Goal: Navigation & Orientation: Find specific page/section

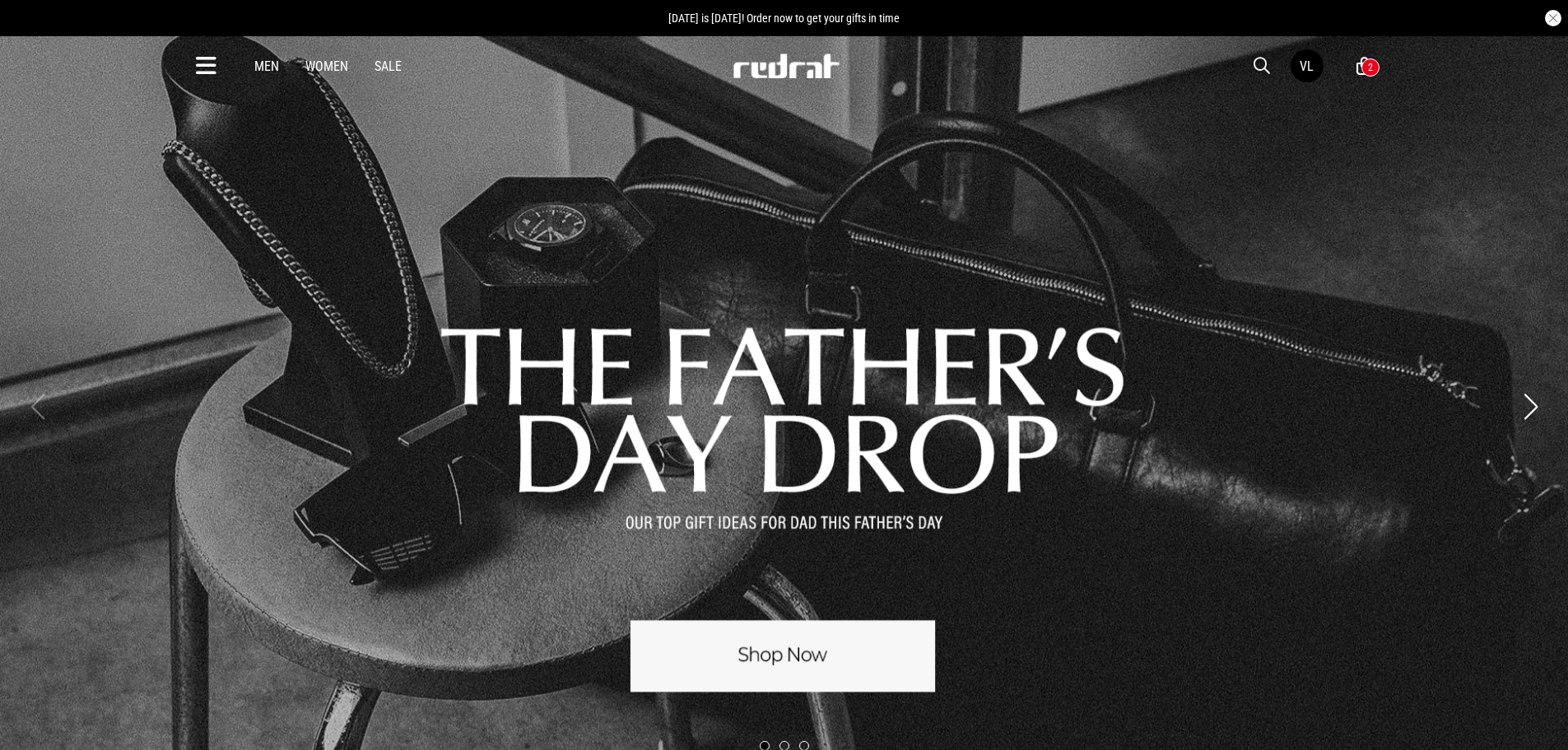
click at [198, 57] on icon at bounding box center [206, 66] width 21 height 28
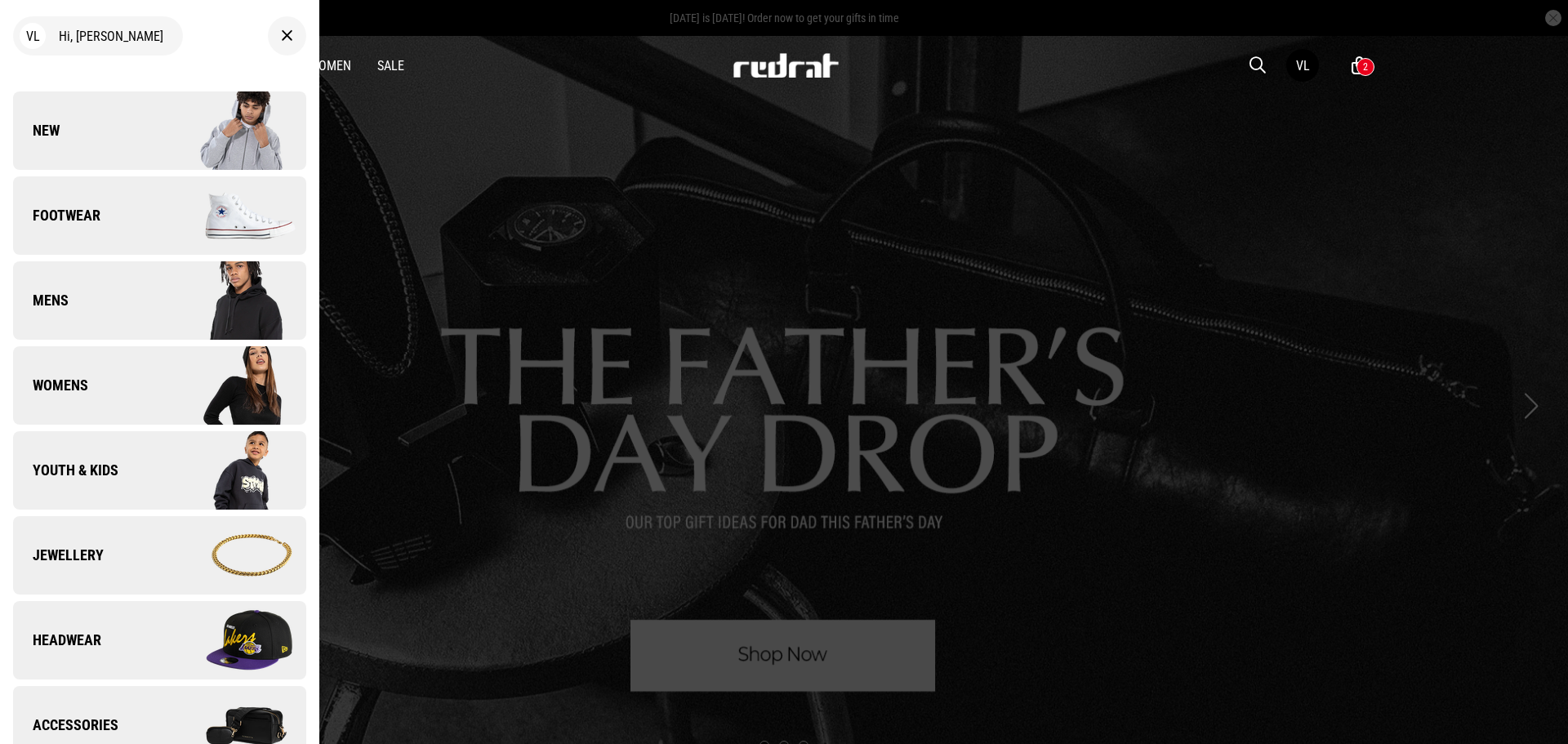
click at [94, 121] on link "New" at bounding box center [160, 130] width 294 height 78
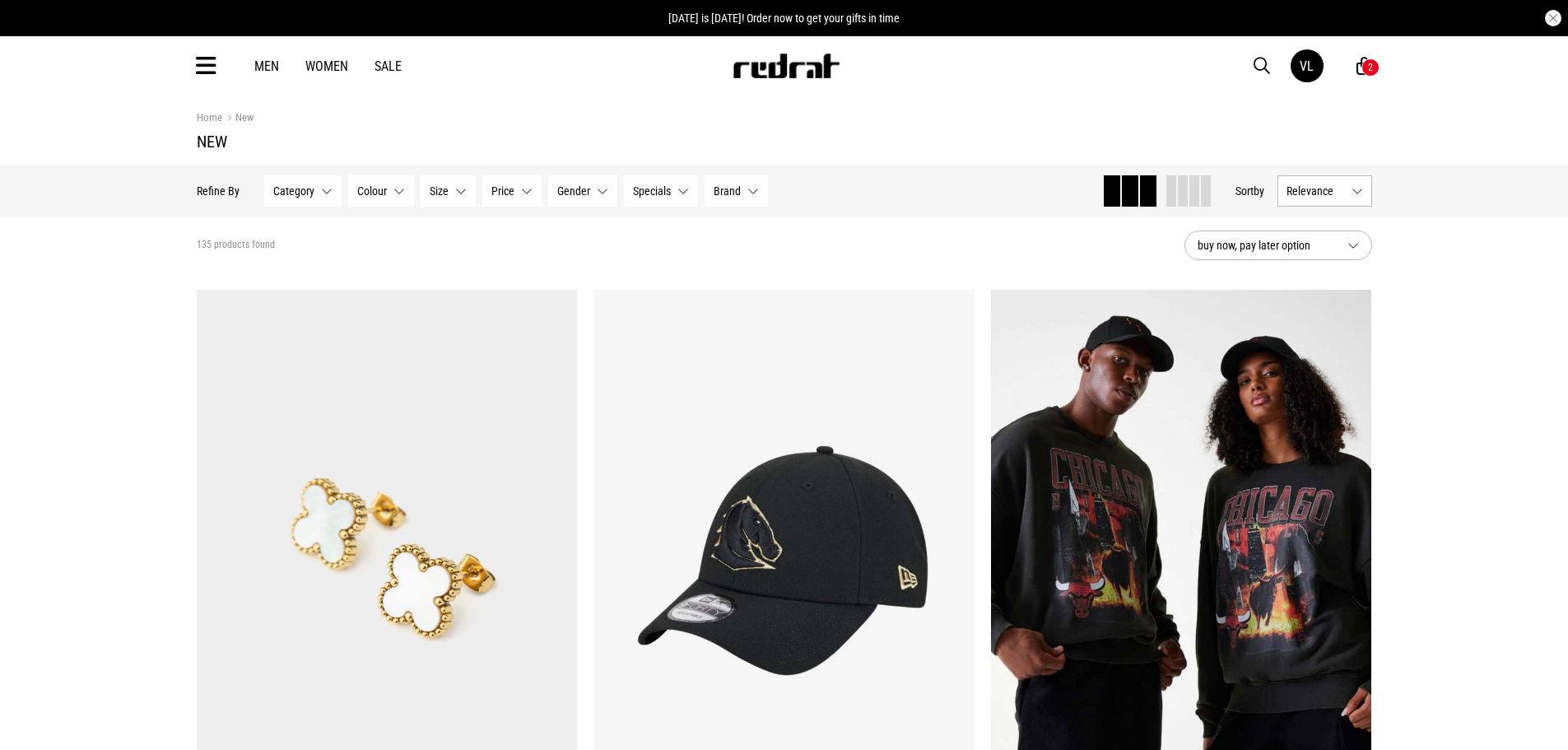
drag, startPoint x: 1190, startPoint y: 183, endPoint x: 1280, endPoint y: 180, distance: 90.0
click at [1190, 184] on span at bounding box center [1194, 190] width 10 height 31
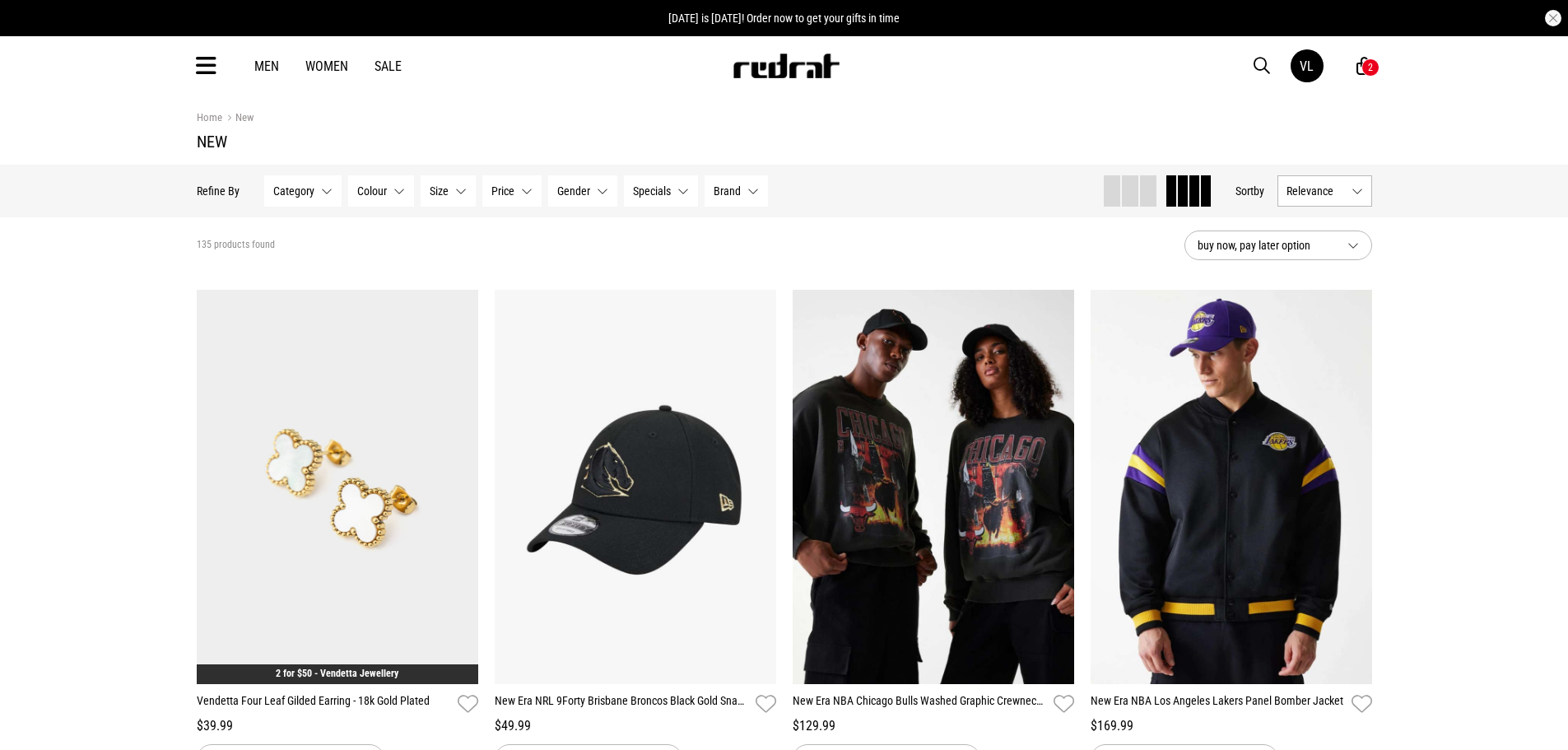
click at [1349, 181] on button "Relevance" at bounding box center [1324, 190] width 94 height 31
click at [1345, 213] on li "Newest" at bounding box center [1324, 221] width 93 height 30
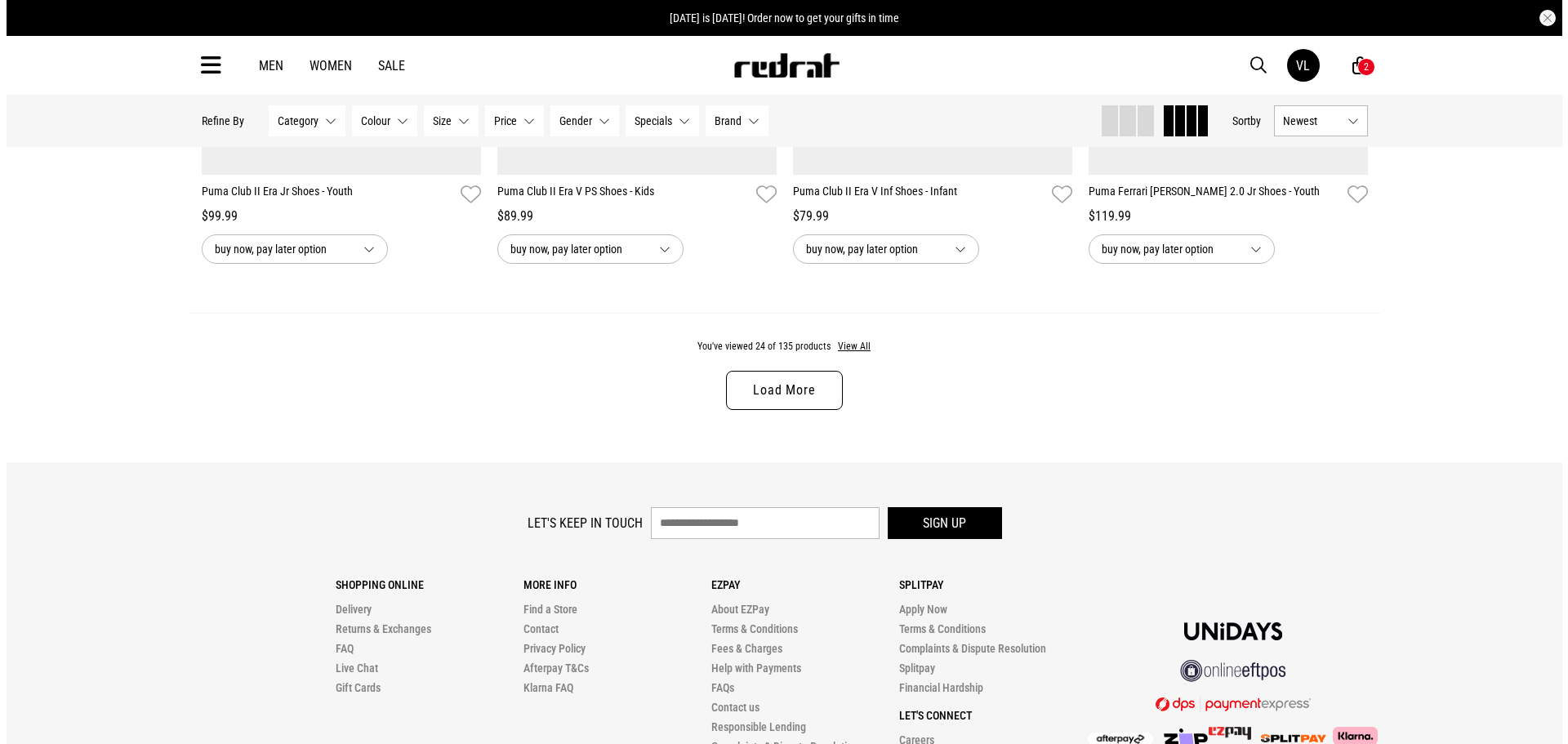
scroll to position [3243, 0]
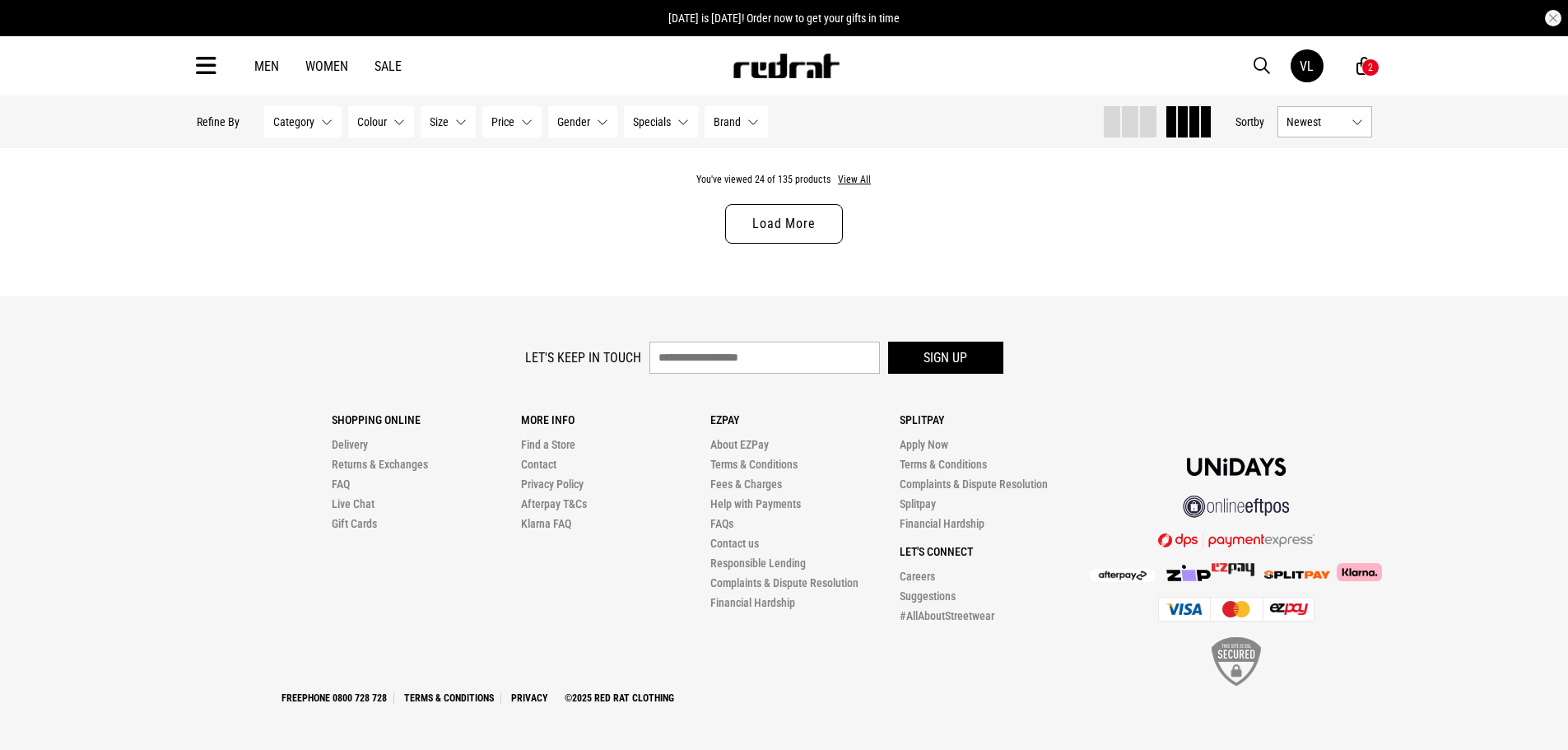
click at [210, 70] on icon at bounding box center [206, 66] width 21 height 28
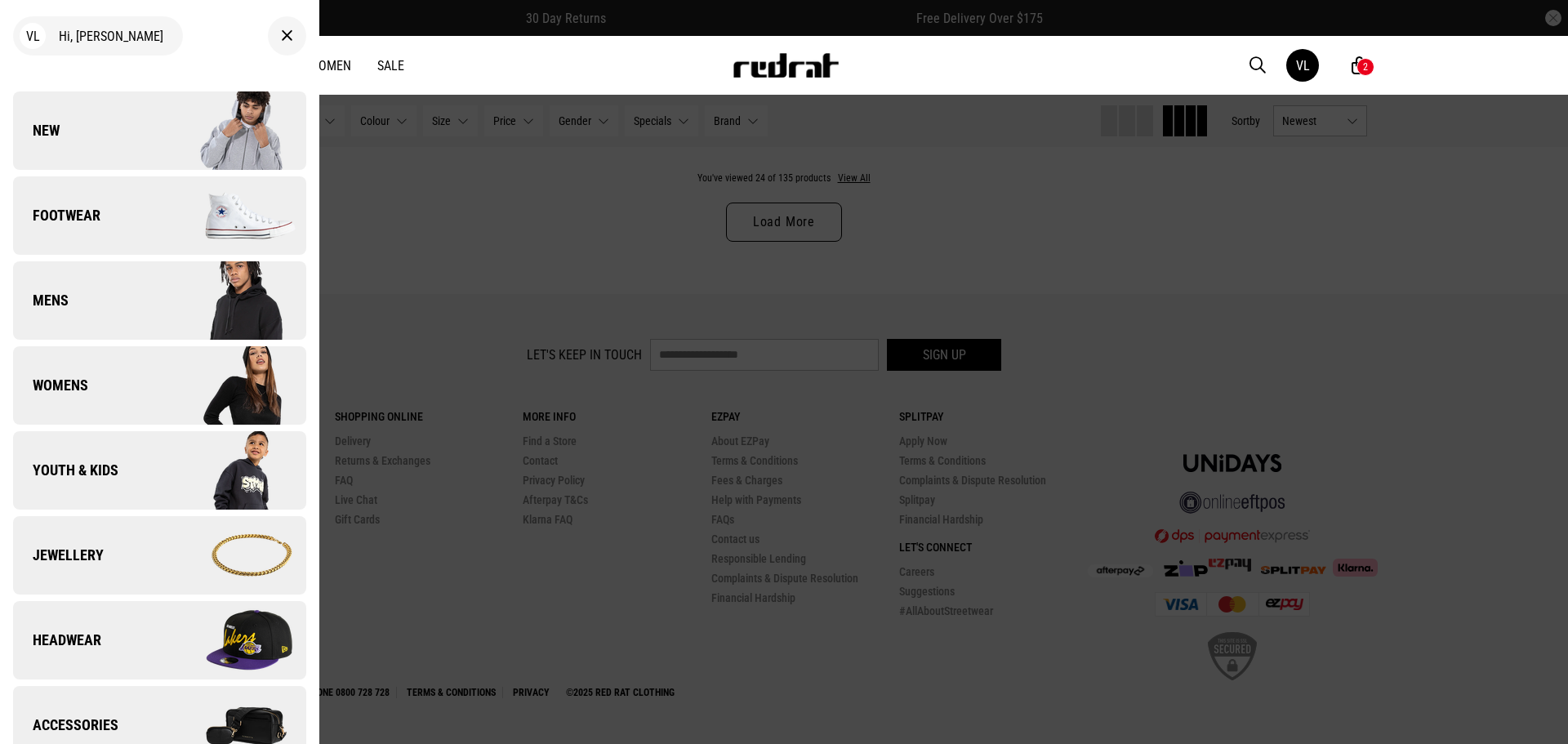
click at [46, 237] on link "Footwear" at bounding box center [160, 215] width 294 height 78
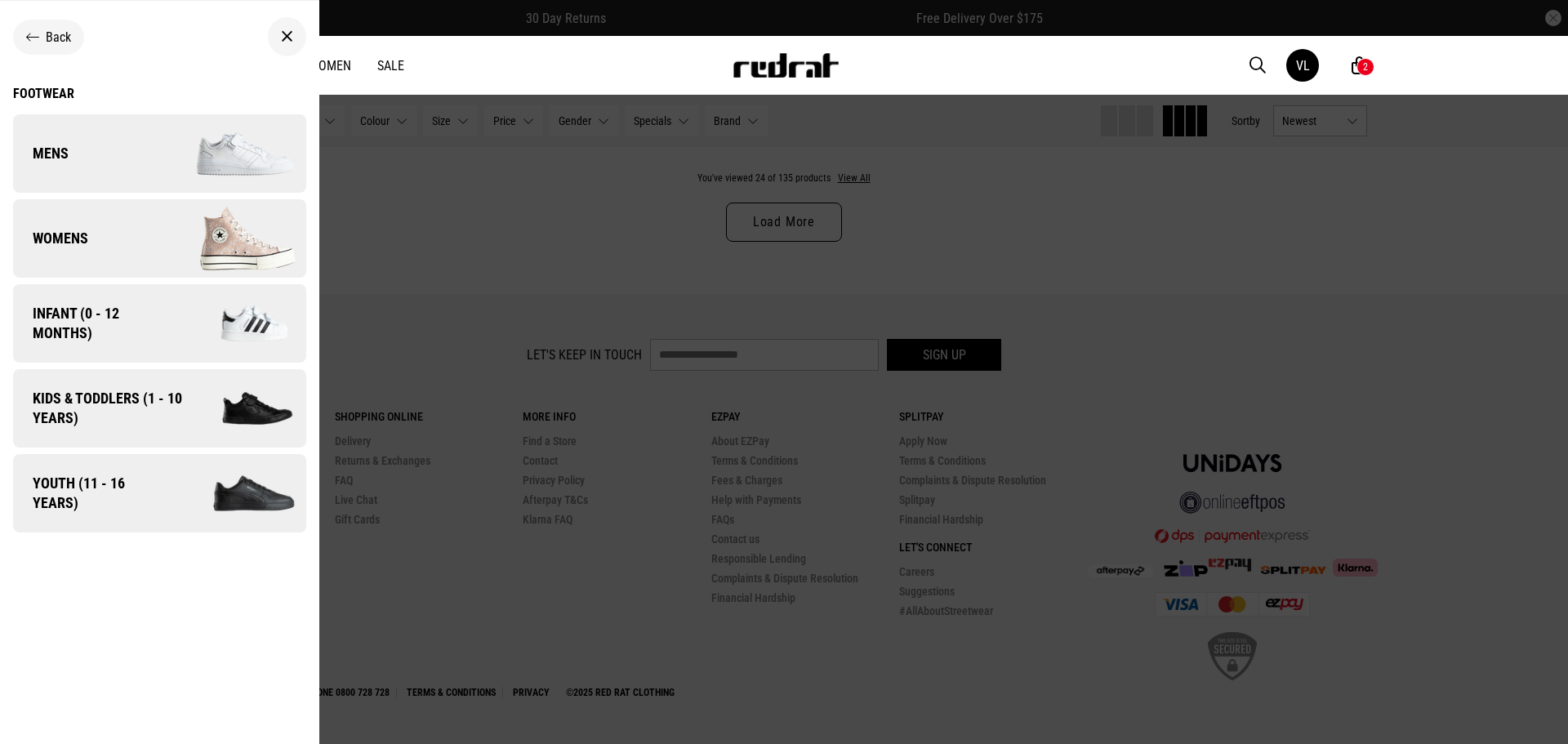
click at [63, 92] on div "Footwear" at bounding box center [160, 93] width 294 height 15
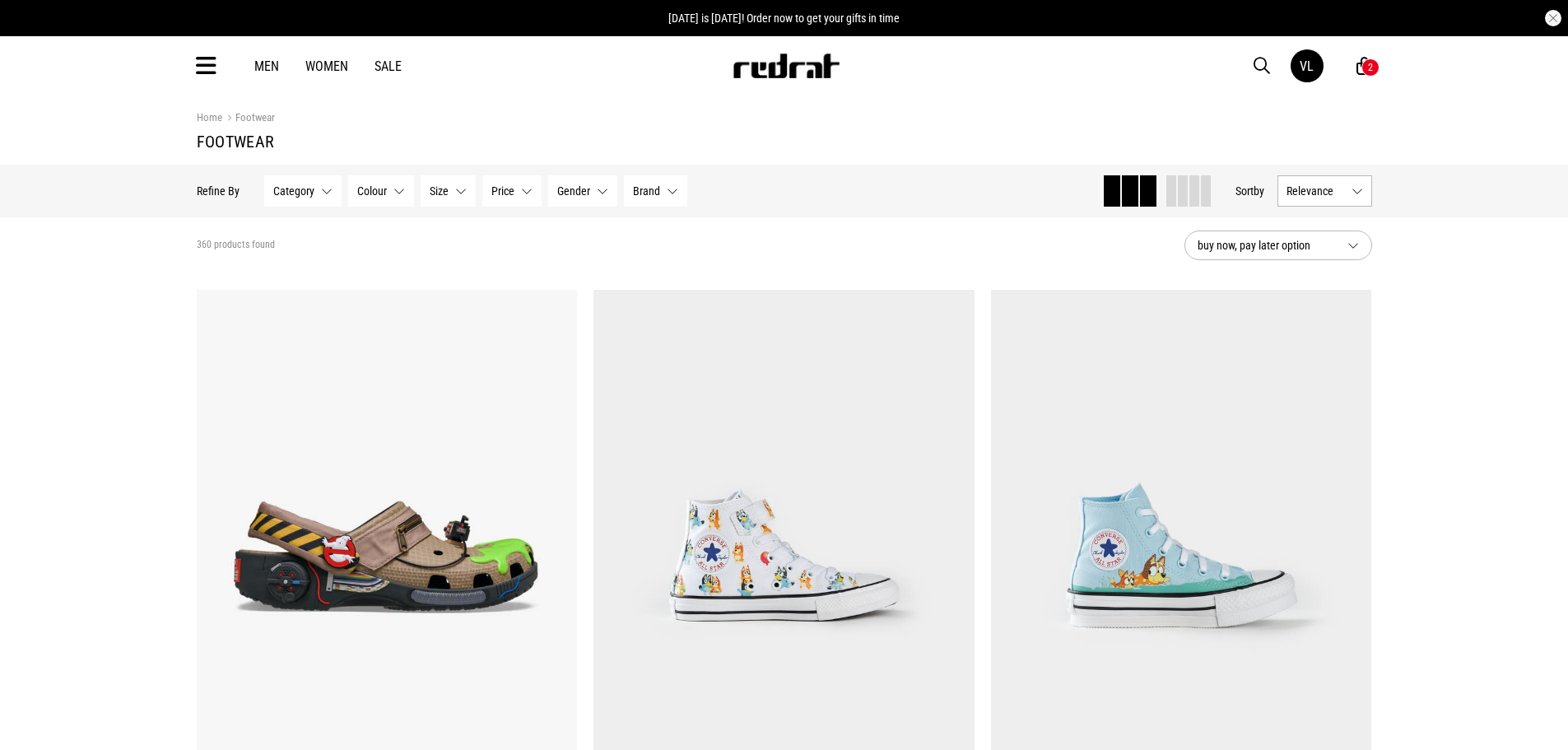
click at [1207, 190] on div at bounding box center [1168, 190] width 133 height 31
drag, startPoint x: 1155, startPoint y: 184, endPoint x: 1165, endPoint y: 179, distance: 11.2
click at [1155, 182] on div at bounding box center [1156, 190] width 108 height 31
drag, startPoint x: 1172, startPoint y: 185, endPoint x: 1181, endPoint y: 186, distance: 9.1
click at [1172, 186] on span at bounding box center [1171, 190] width 10 height 31
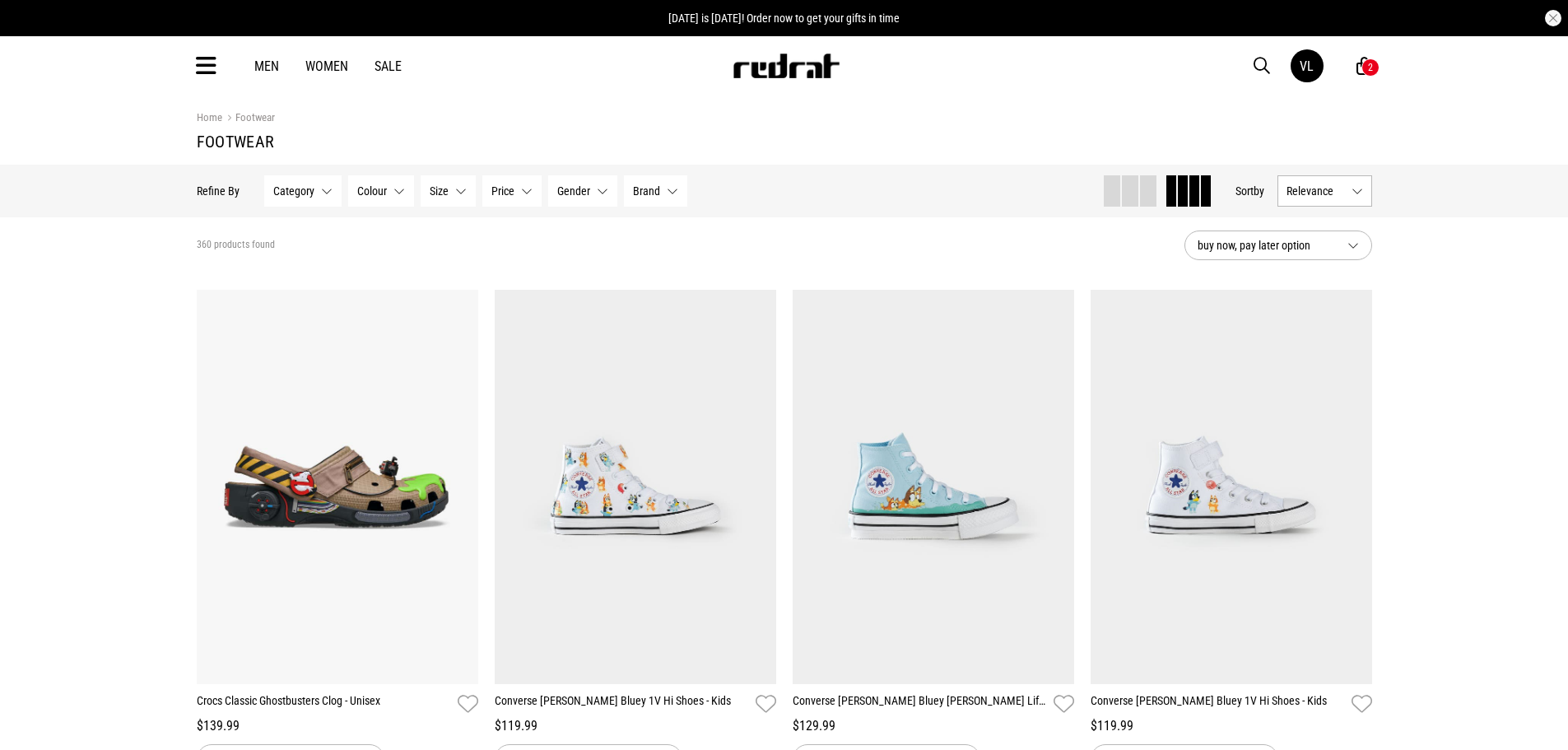
click at [1353, 206] on button "Relevance" at bounding box center [1324, 190] width 94 height 31
click at [1354, 221] on li "Newest" at bounding box center [1324, 221] width 93 height 30
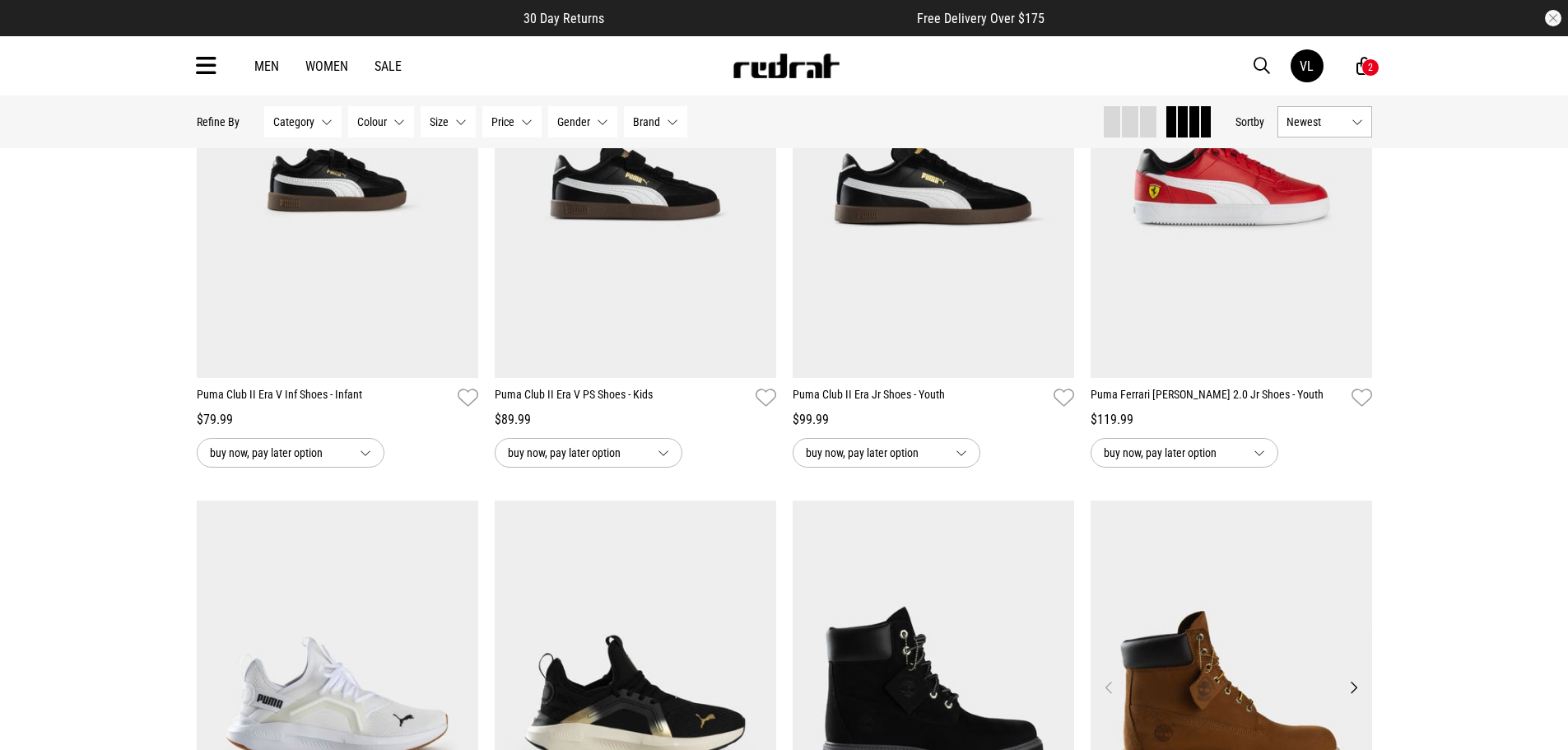
scroll to position [1235, 0]
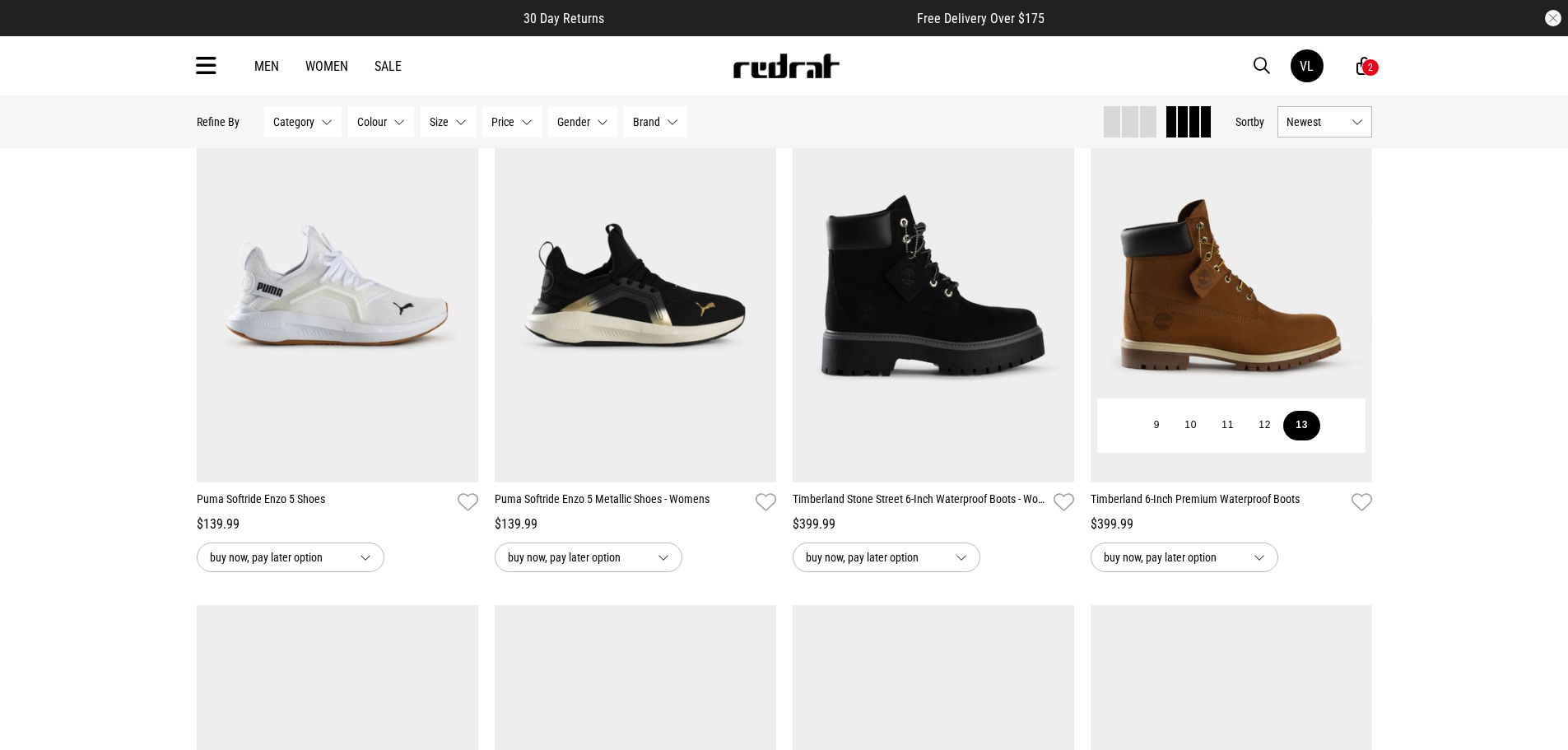
click at [1296, 436] on button "13" at bounding box center [1302, 425] width 37 height 30
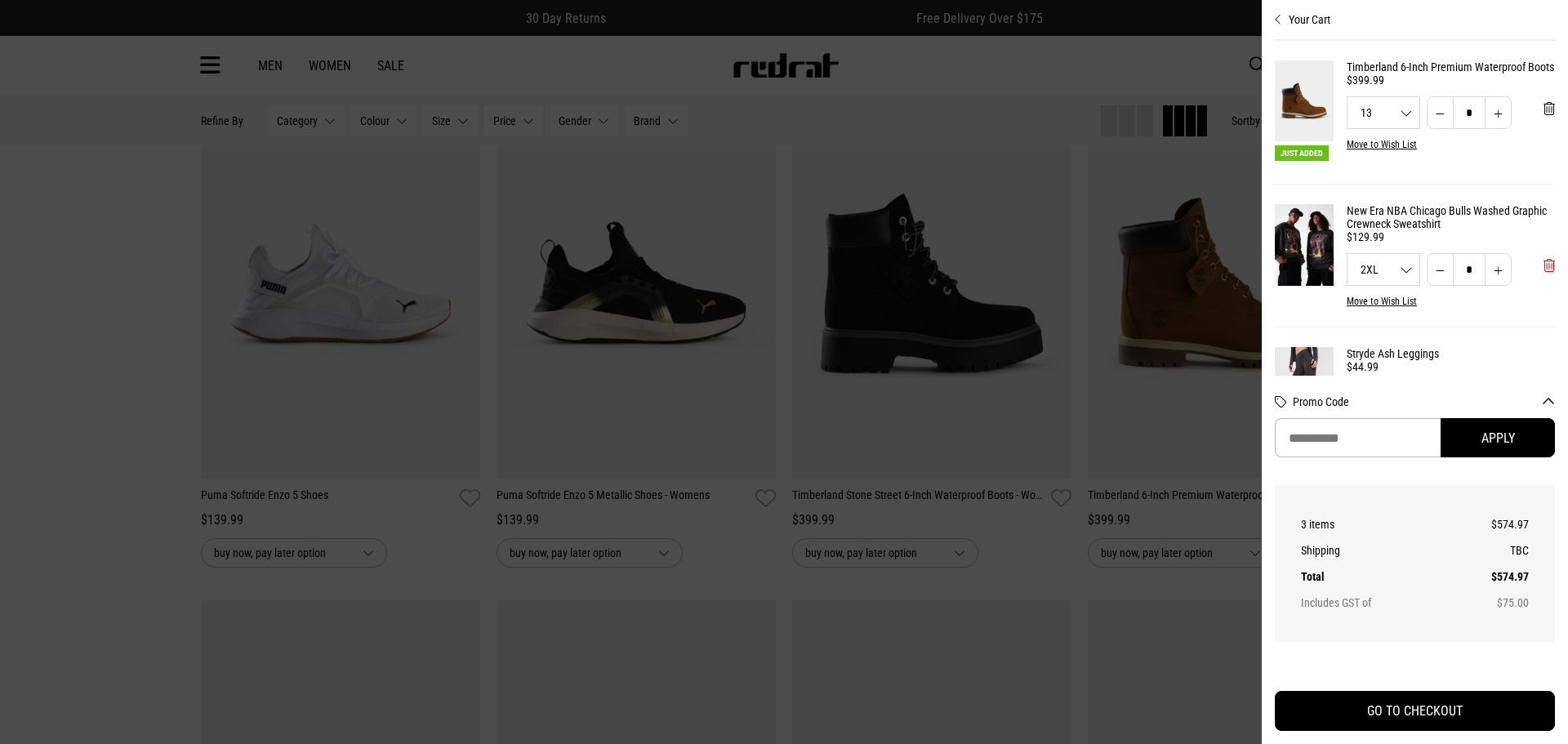
click at [1543, 269] on span "'Remove from cart" at bounding box center [1549, 265] width 11 height 15
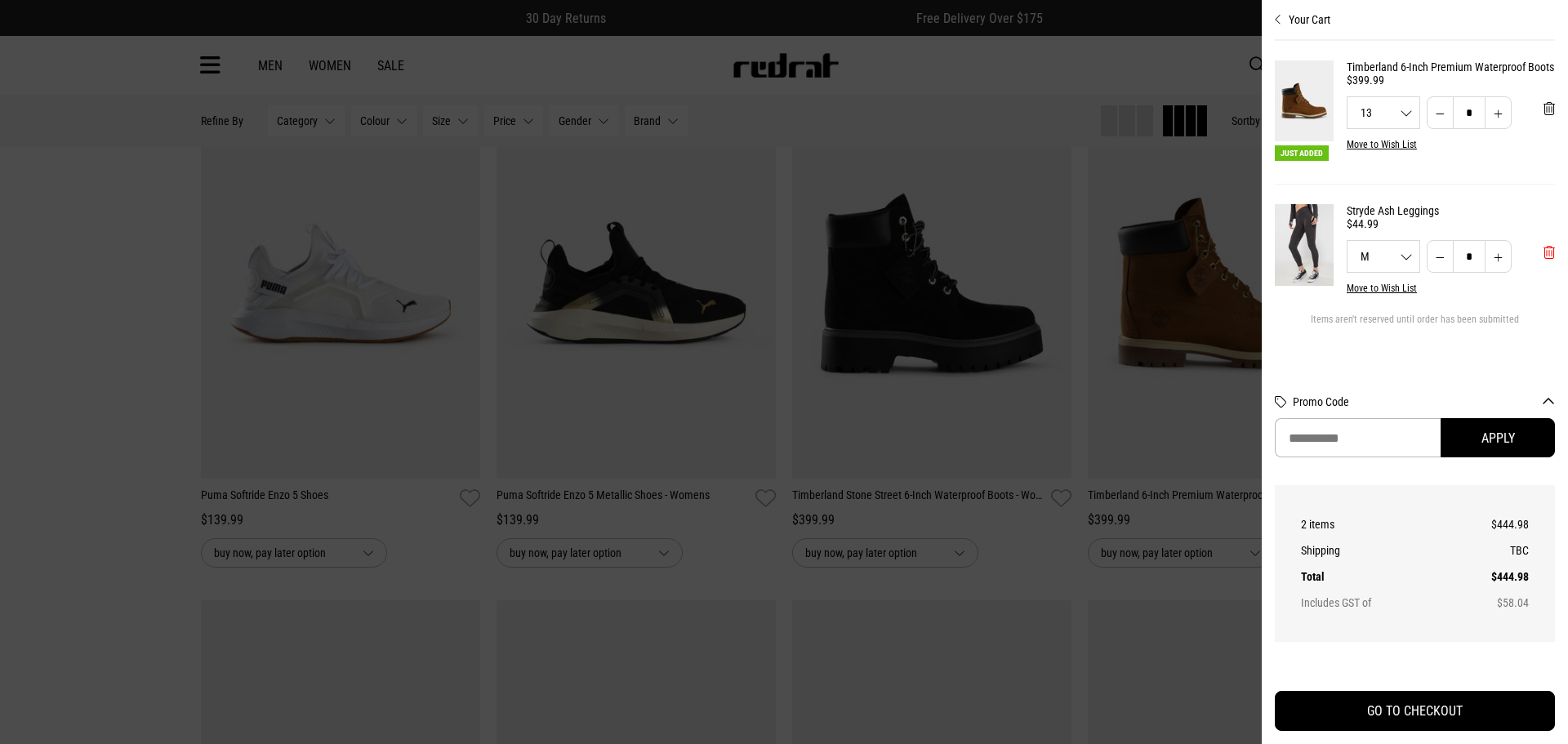
click at [1547, 258] on span "'Remove from cart" at bounding box center [1549, 253] width 11 height 15
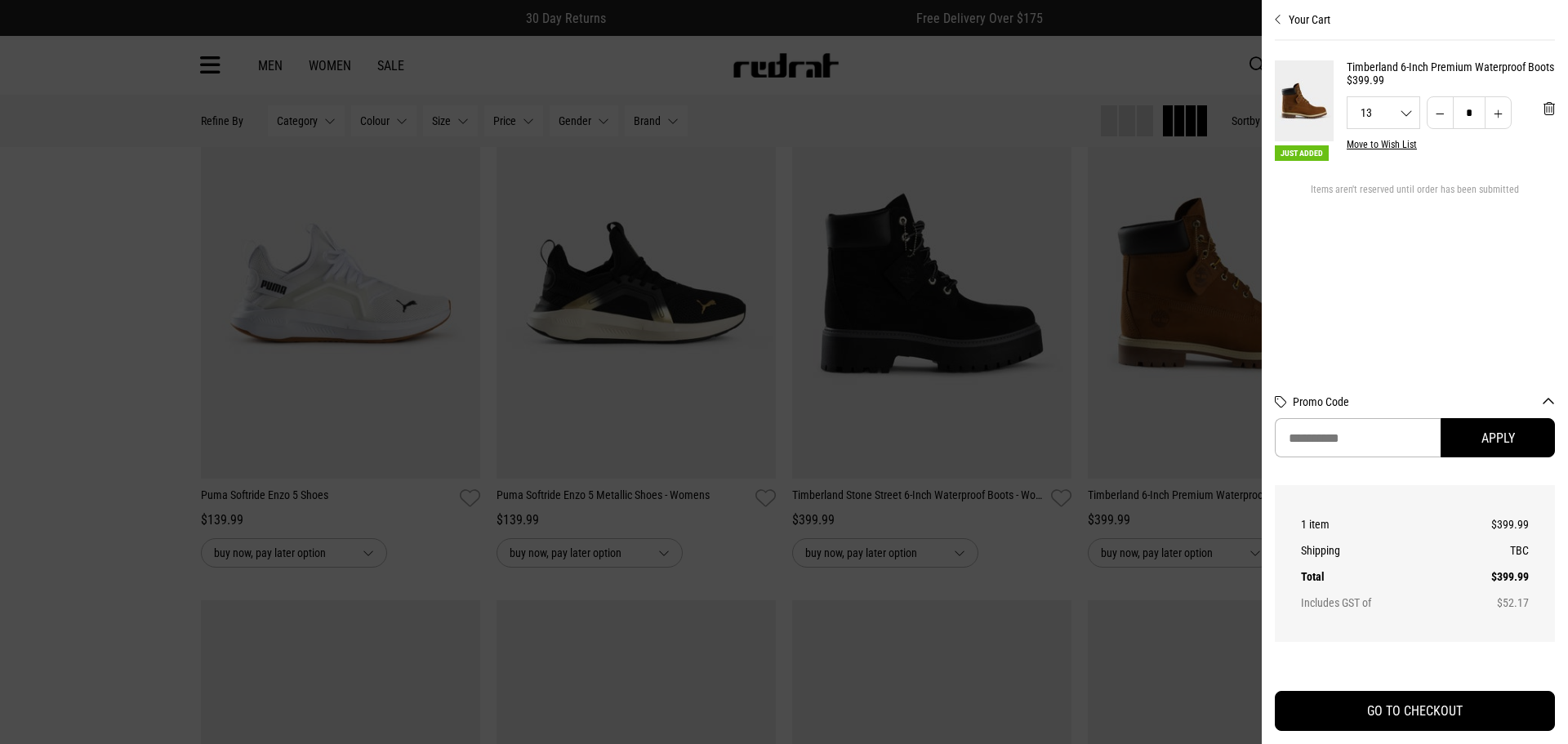
click at [1112, 247] on div at bounding box center [784, 372] width 1568 height 744
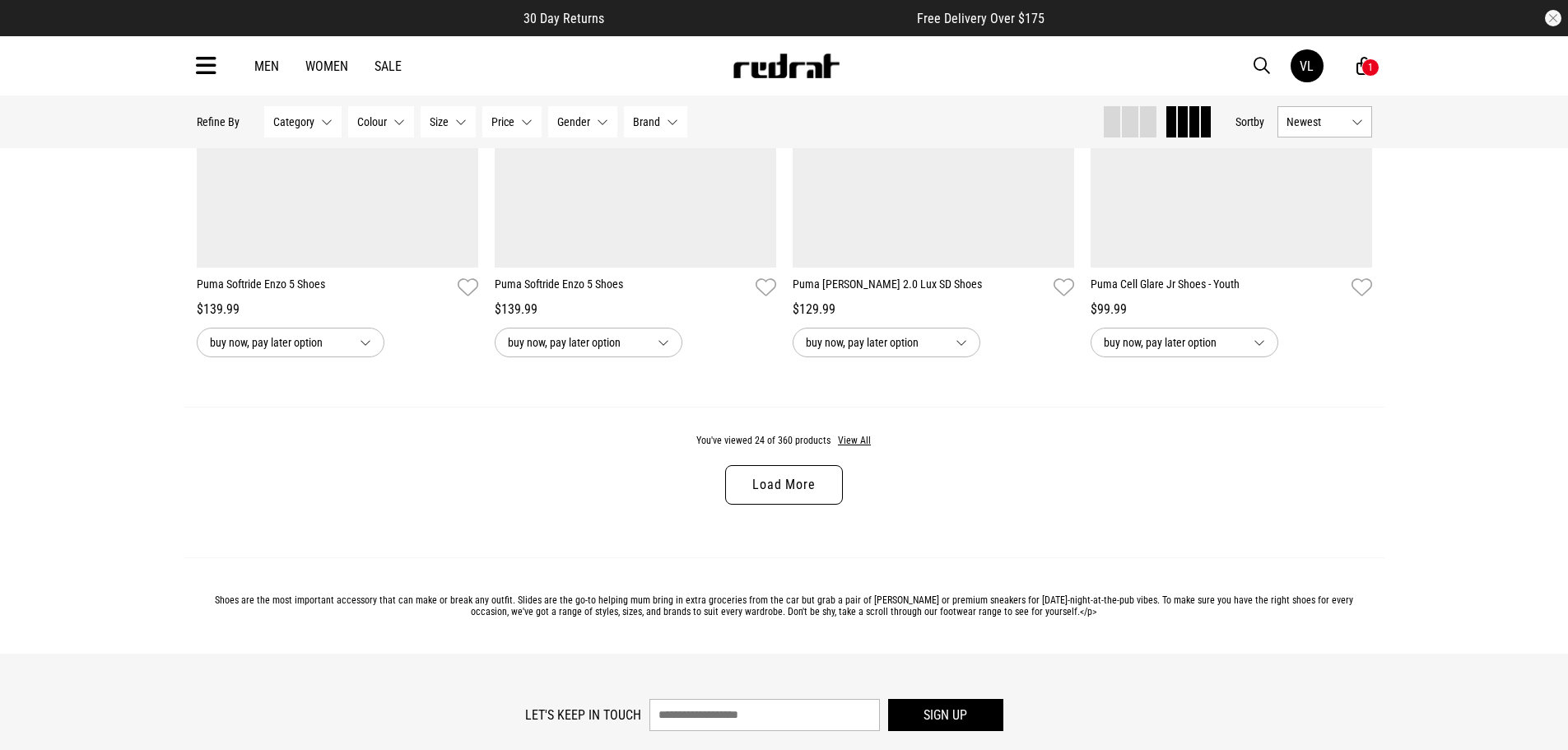
scroll to position [3128, 0]
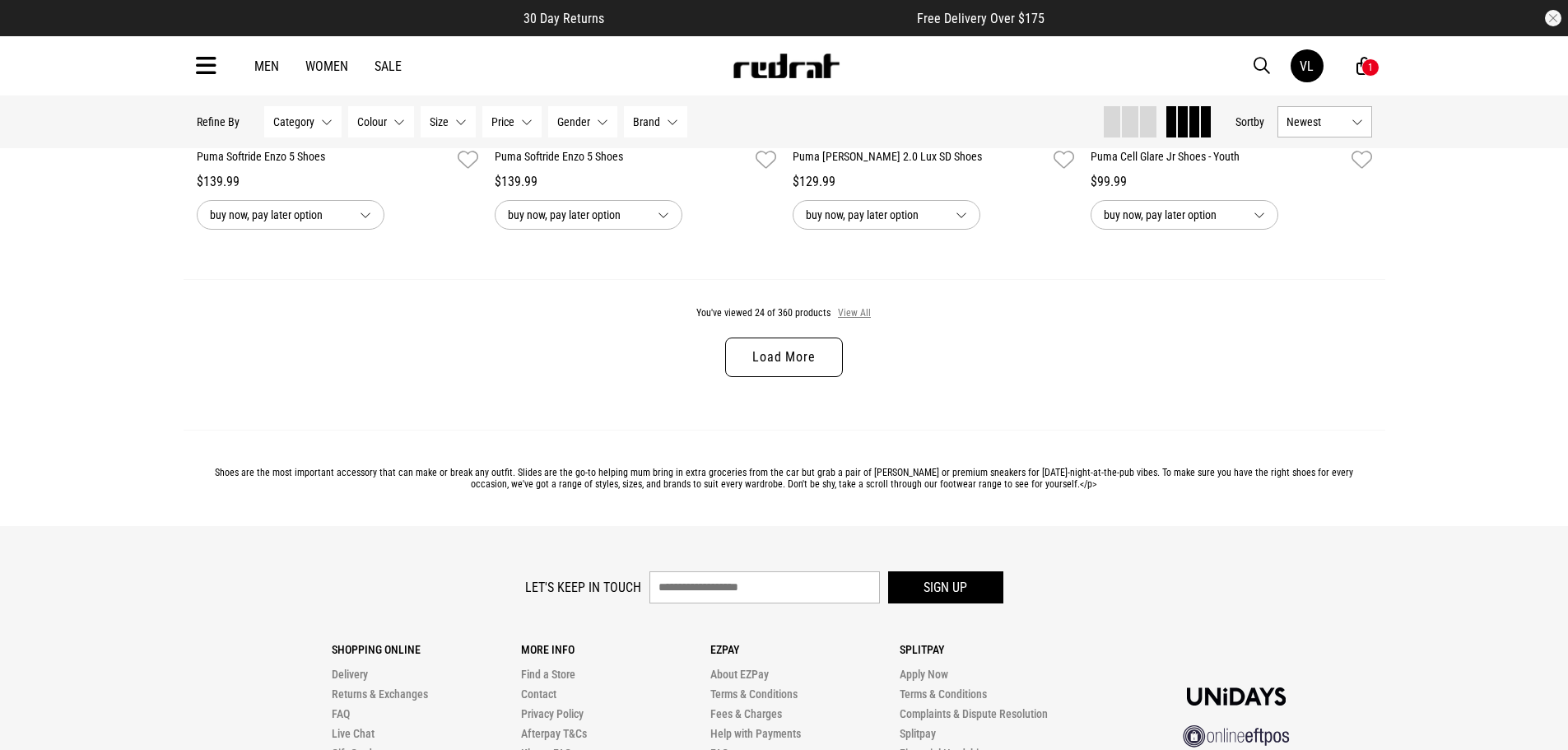
click at [867, 321] on button "View All" at bounding box center [854, 314] width 34 height 15
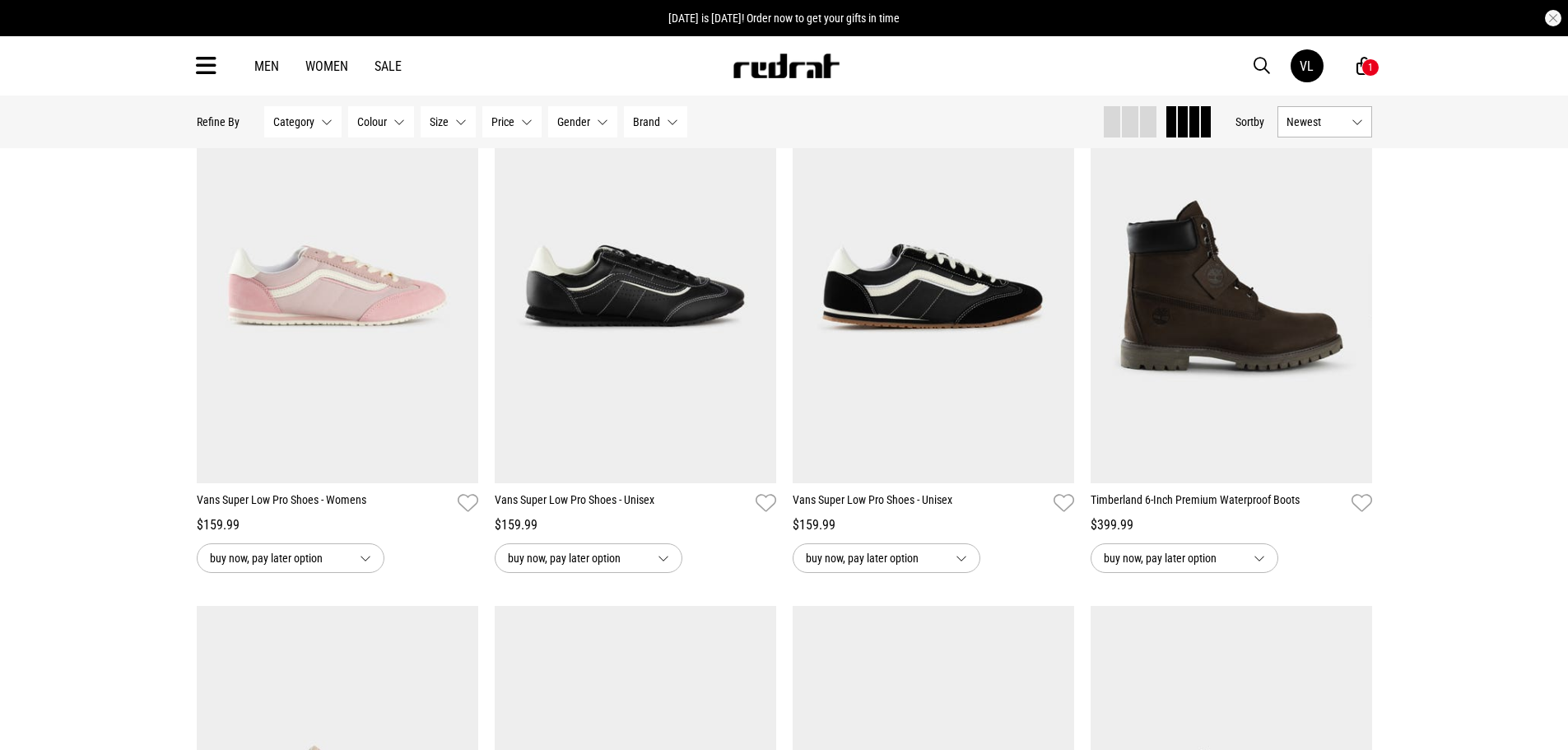
scroll to position [4446, 0]
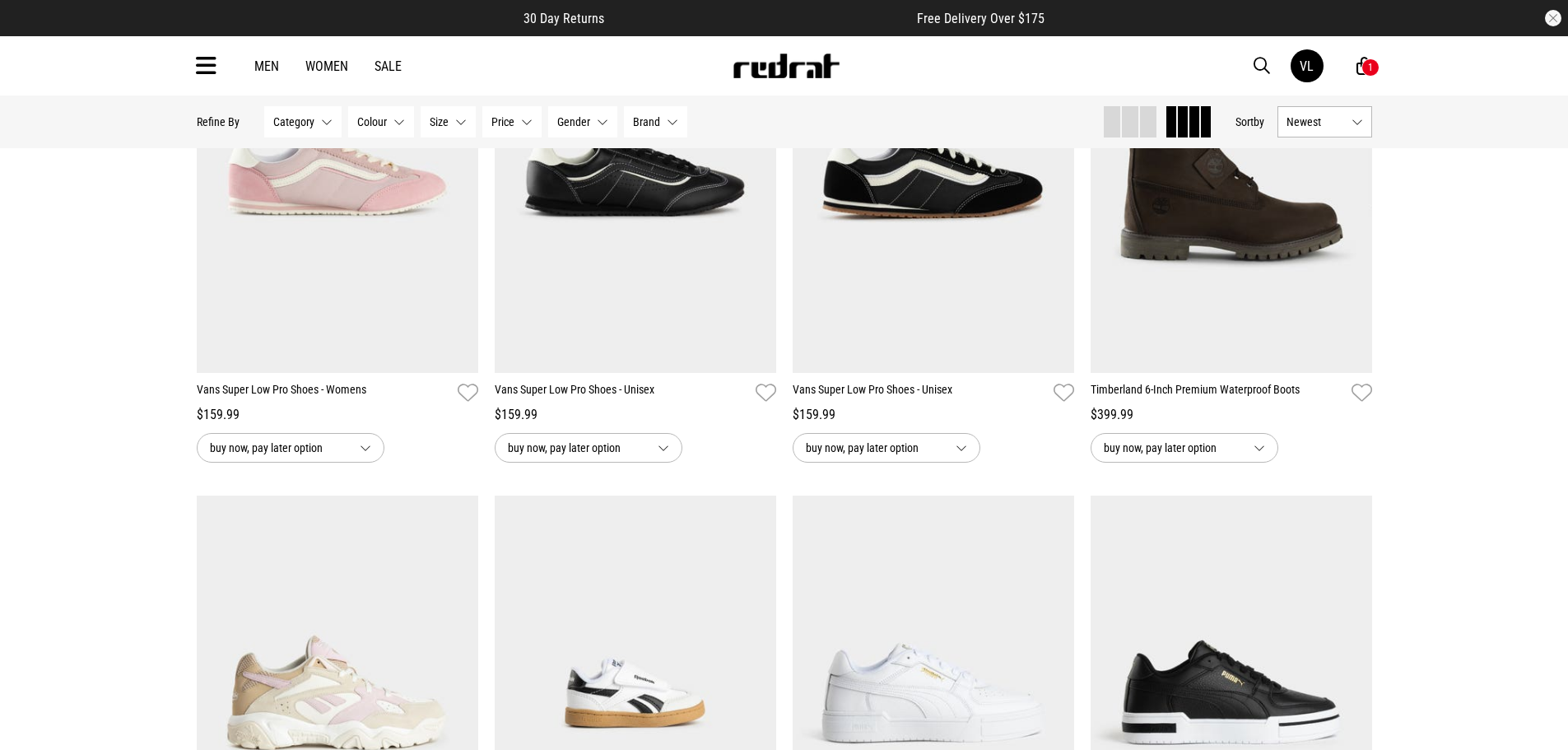
click at [1368, 69] on div "1" at bounding box center [1370, 68] width 5 height 11
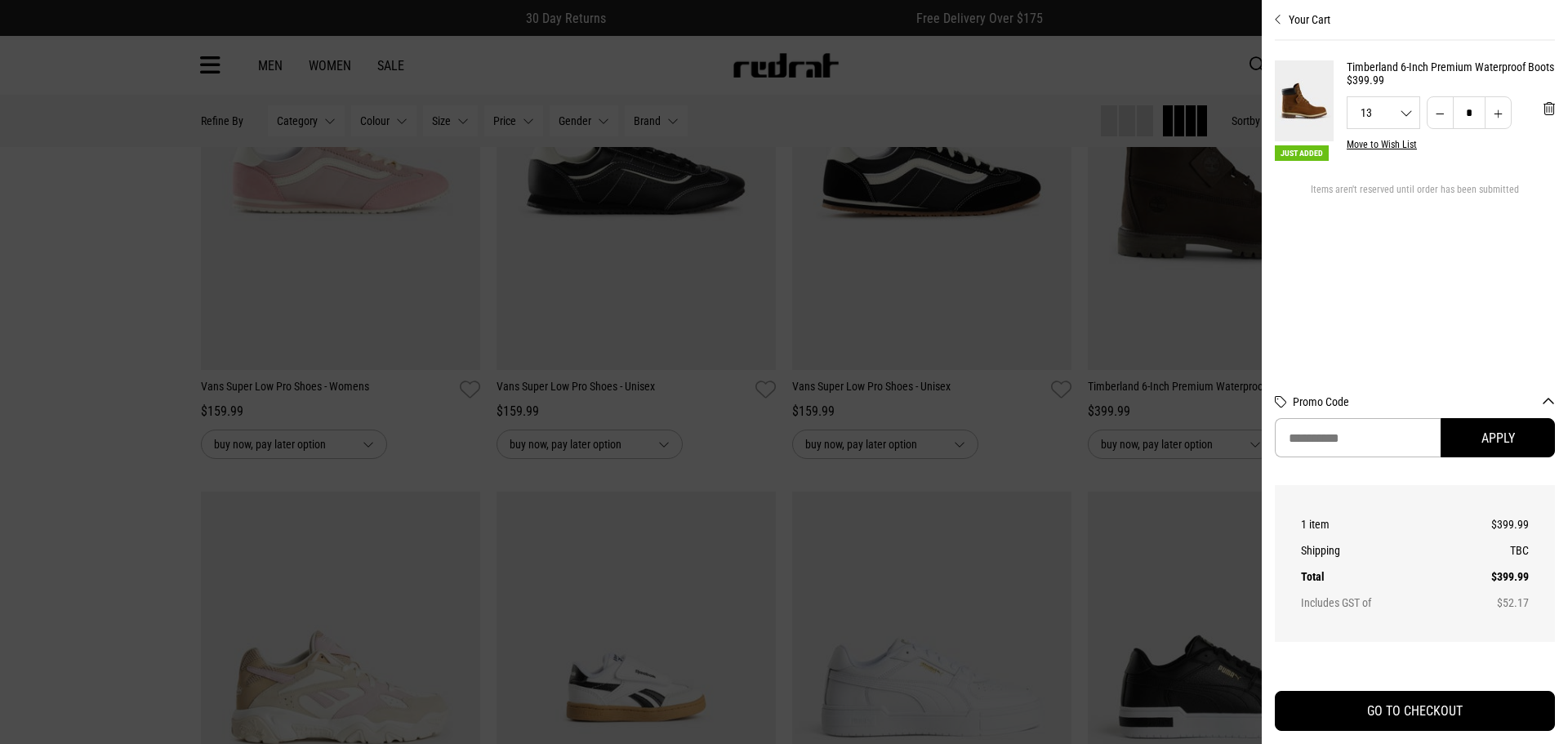
click at [1069, 75] on div at bounding box center [784, 372] width 1568 height 744
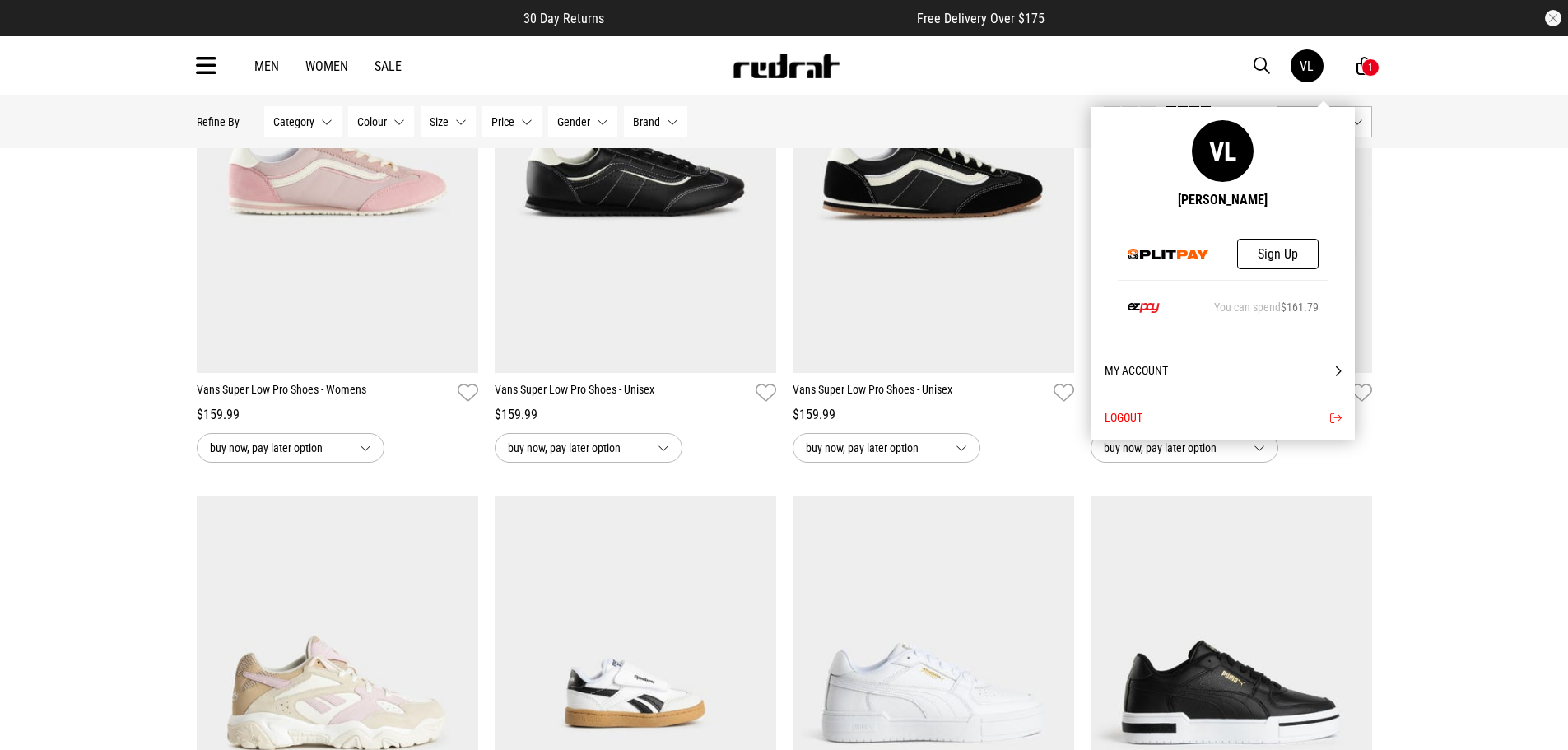
click at [1322, 69] on link "VL" at bounding box center [1306, 66] width 33 height 33
